Goal: Task Accomplishment & Management: Use online tool/utility

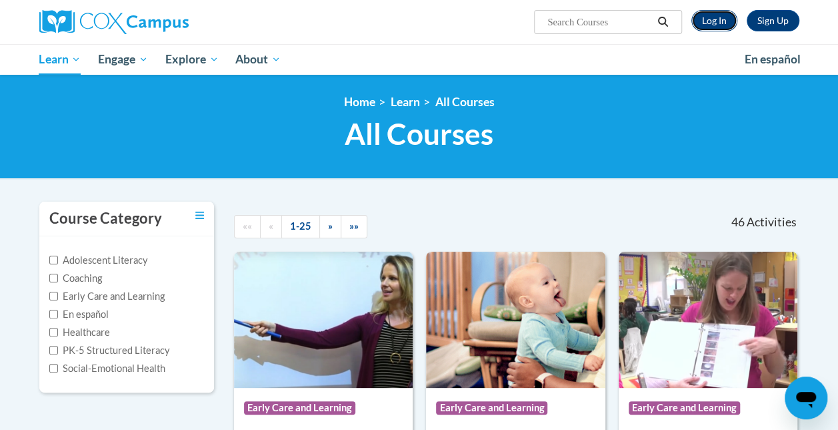
click at [707, 22] on link "Log In" at bounding box center [715, 20] width 46 height 21
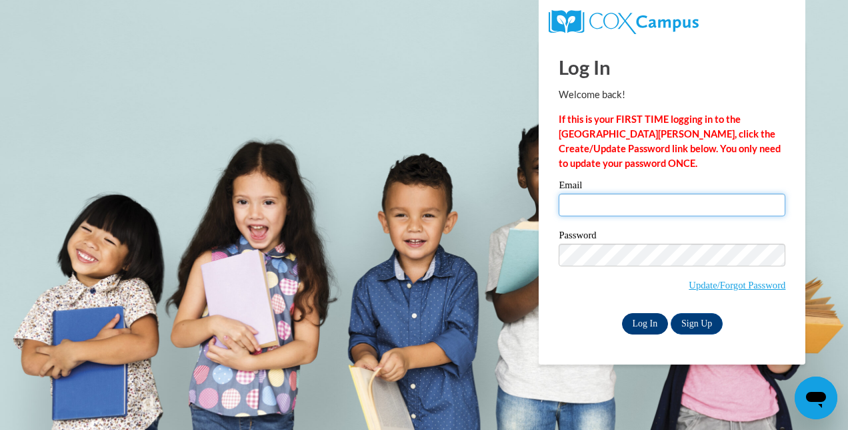
type input "[EMAIL_ADDRESS][DOMAIN_NAME]"
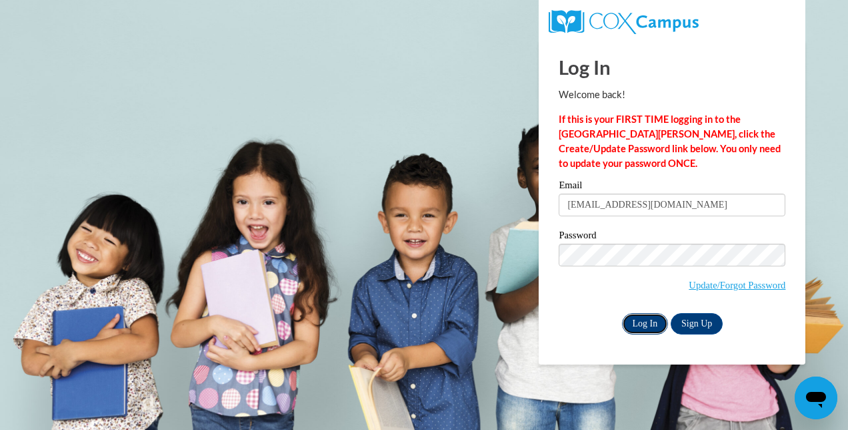
click at [642, 320] on input "Log In" at bounding box center [645, 323] width 47 height 21
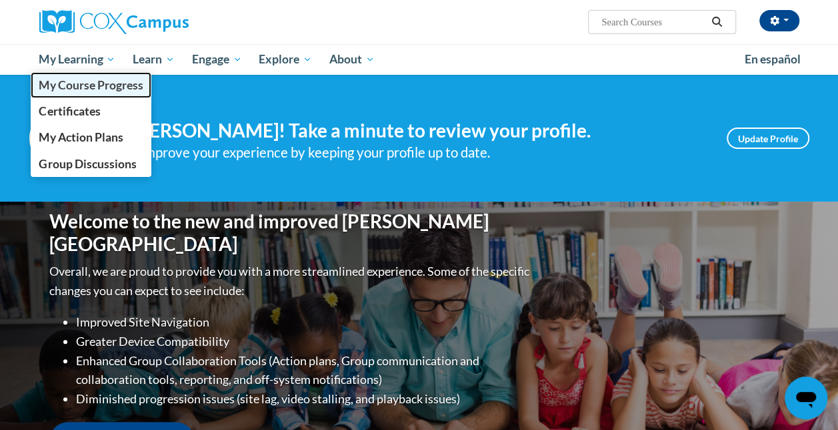
click at [67, 82] on span "My Course Progress" at bounding box center [91, 85] width 104 height 14
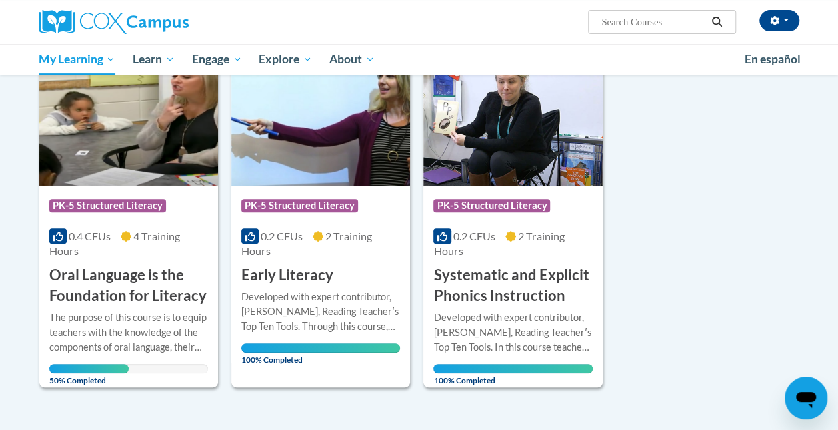
scroll to position [205, 0]
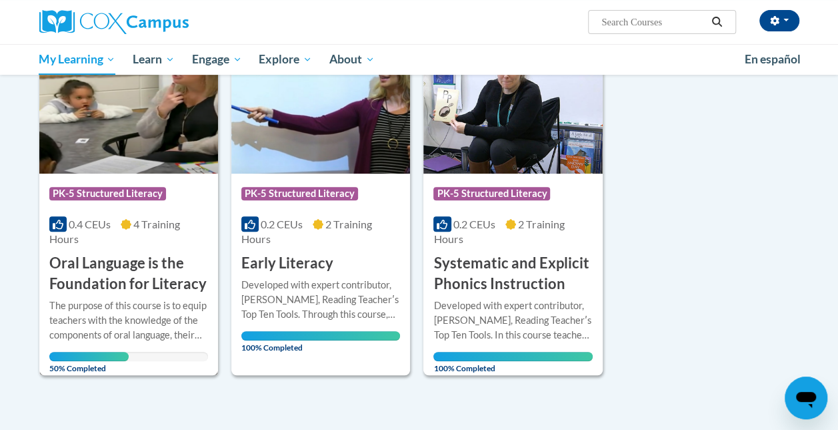
click at [109, 272] on h3 "Oral Language is the Foundation for Literacy" at bounding box center [128, 273] width 159 height 41
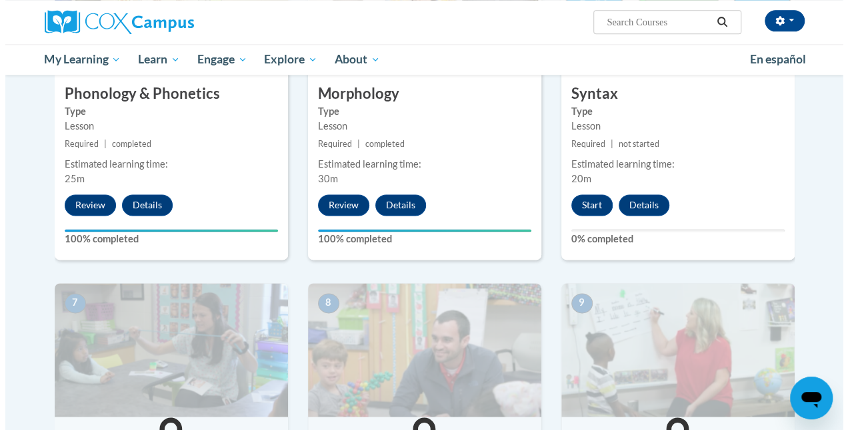
scroll to position [835, 0]
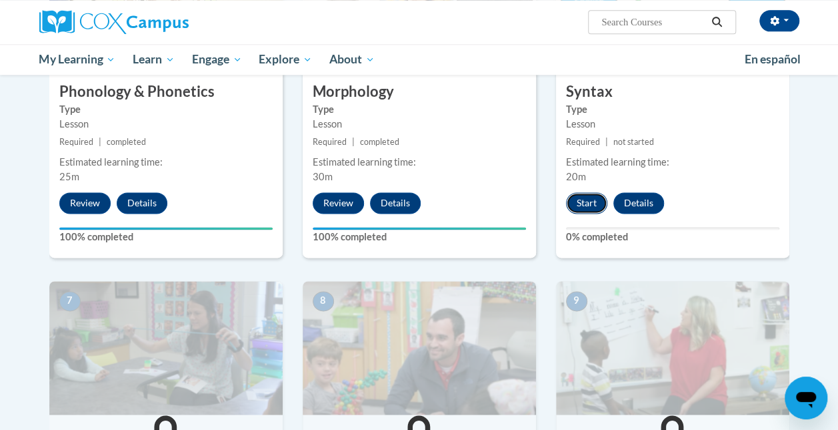
click at [576, 206] on button "Start" at bounding box center [586, 202] width 41 height 21
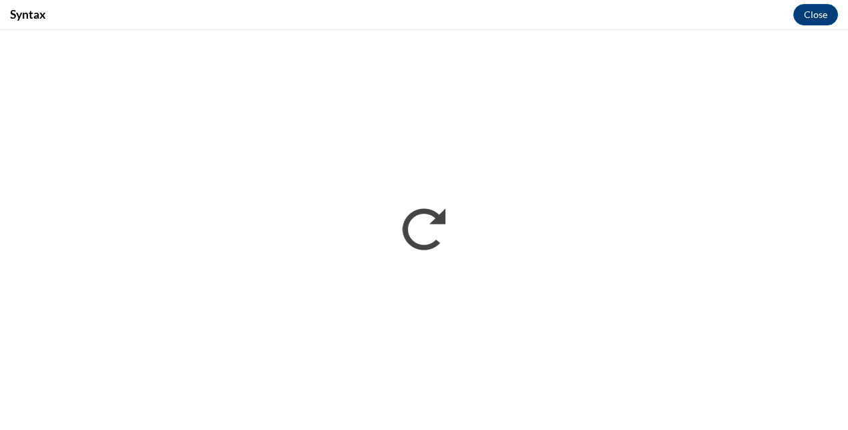
scroll to position [0, 0]
